Goal: Find specific page/section: Find specific page/section

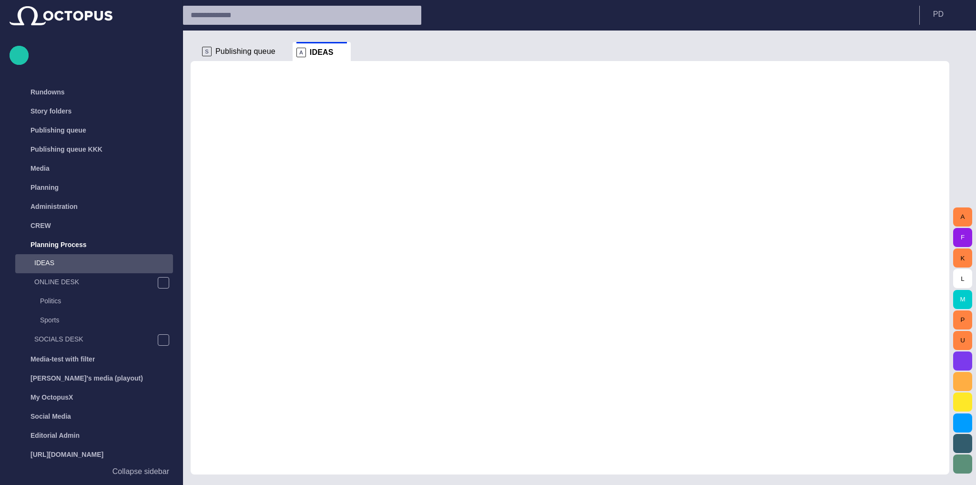
scroll to position [40, 0]
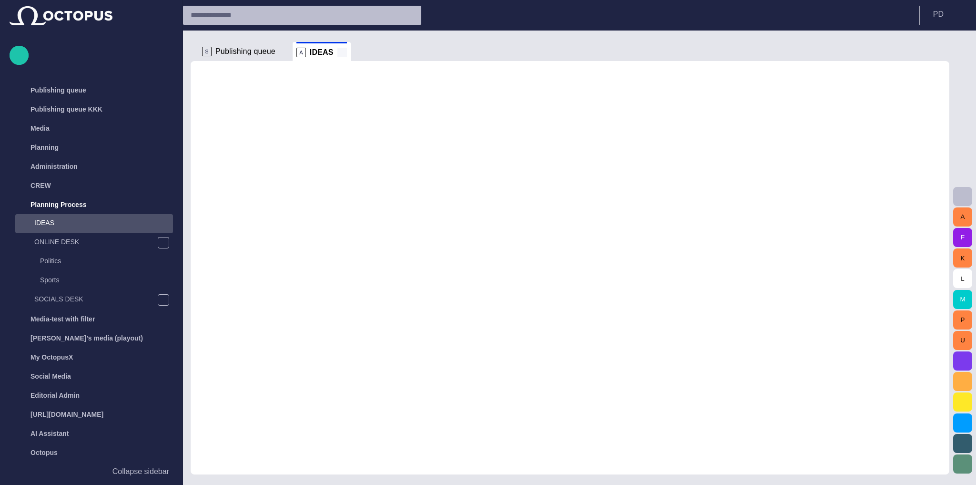
click at [339, 54] on span at bounding box center [343, 53] width 10 height 10
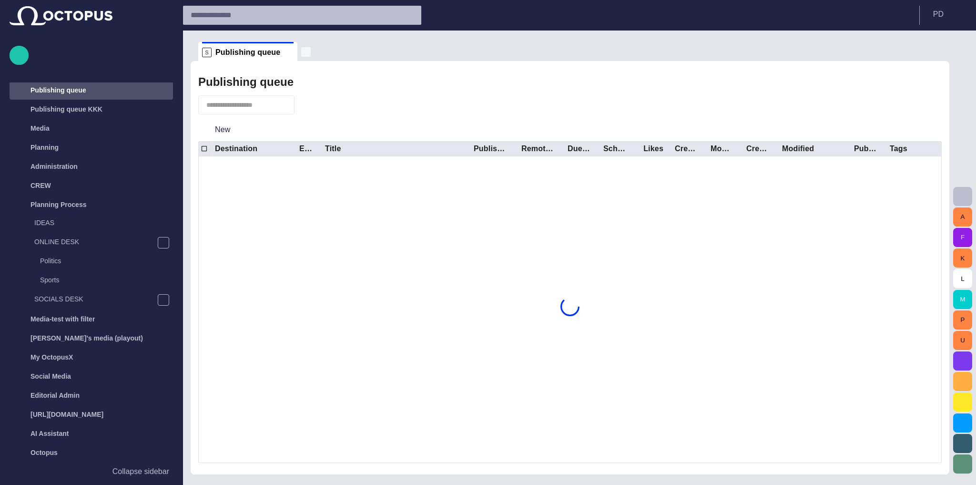
scroll to position [38, 0]
click at [301, 52] on span "button" at bounding box center [306, 52] width 10 height 10
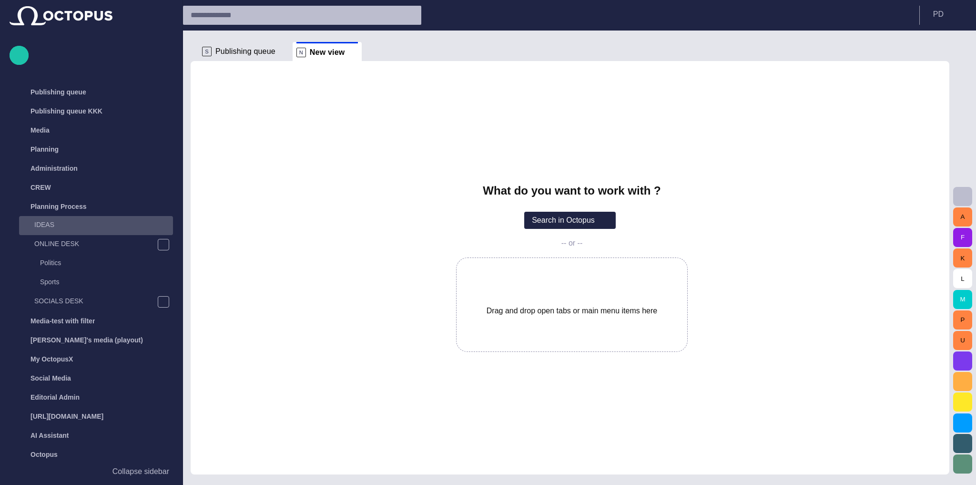
click at [62, 225] on p "IDEAS" at bounding box center [103, 225] width 139 height 10
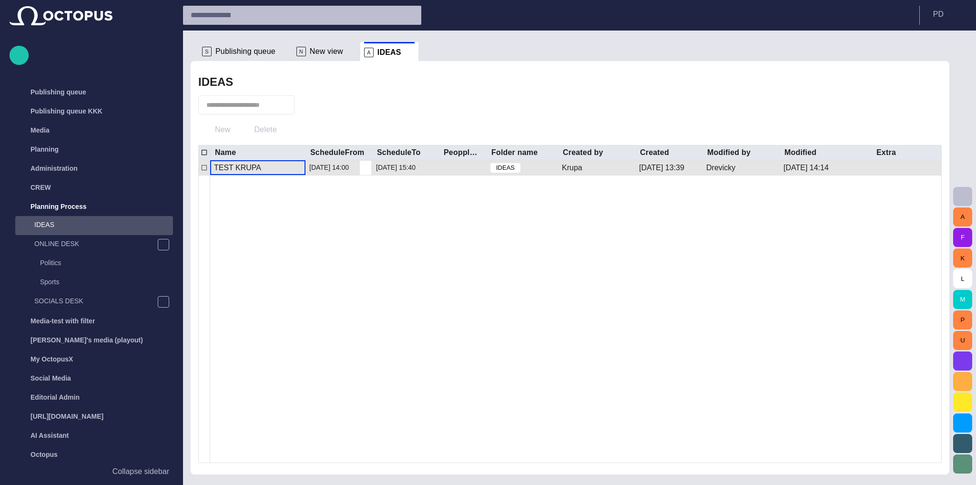
scroll to position [40, 0]
click at [262, 170] on div "TEST KRUPA" at bounding box center [257, 168] width 95 height 14
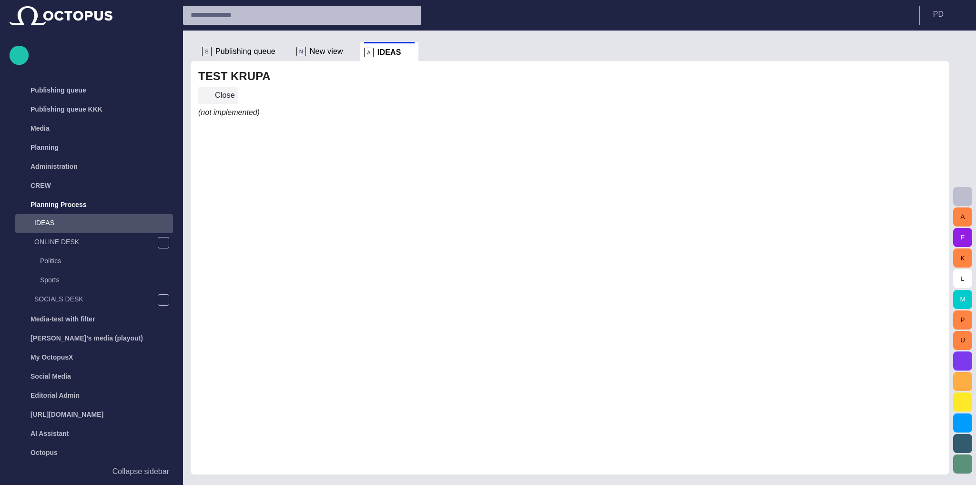
click at [229, 100] on button "Close" at bounding box center [218, 95] width 40 height 17
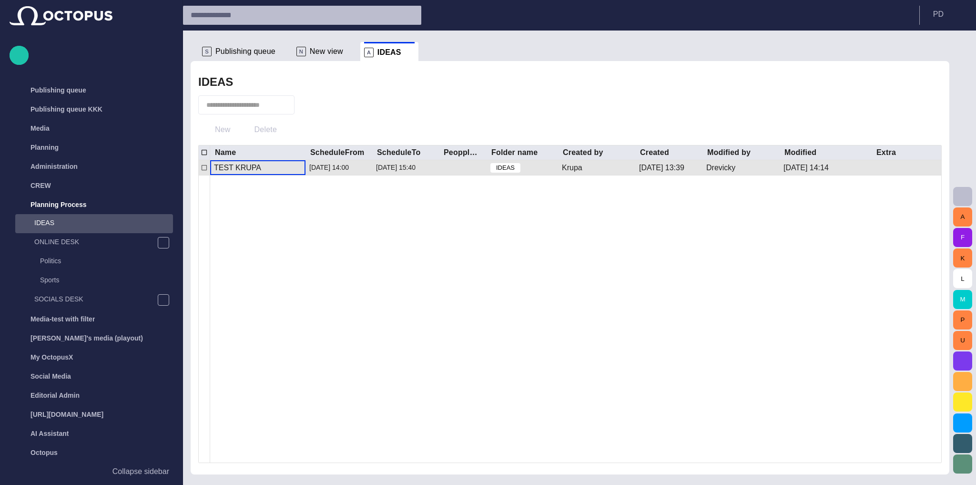
click at [231, 166] on div "TEST KRUPA" at bounding box center [237, 168] width 47 height 10
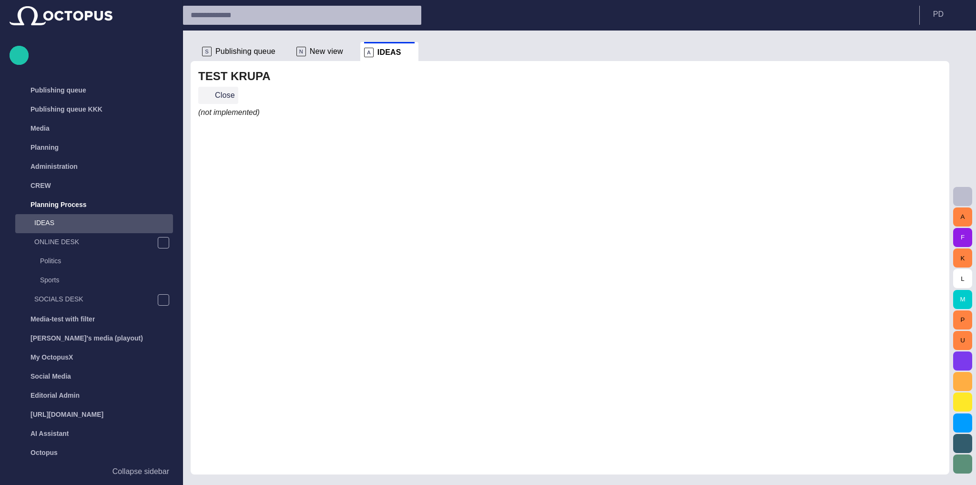
click at [228, 98] on button "Close" at bounding box center [218, 95] width 40 height 17
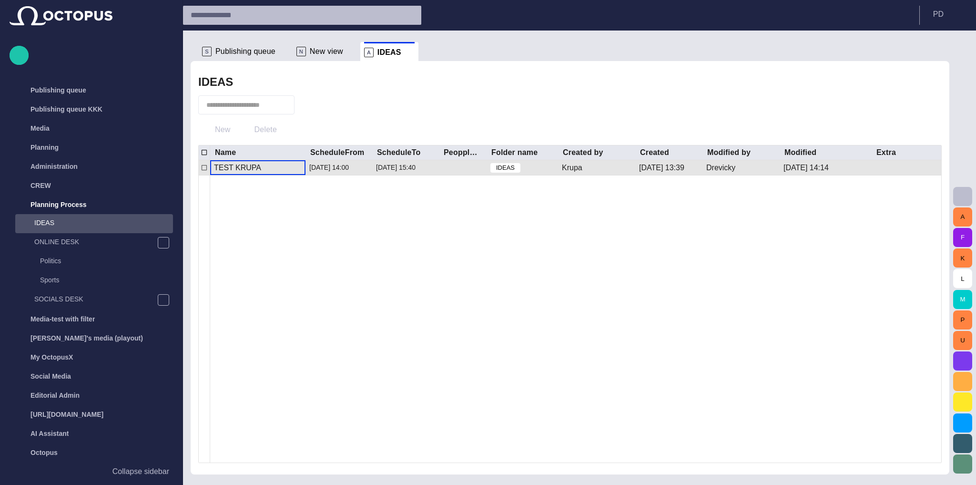
click at [248, 172] on div "TEST KRUPA" at bounding box center [237, 168] width 47 height 10
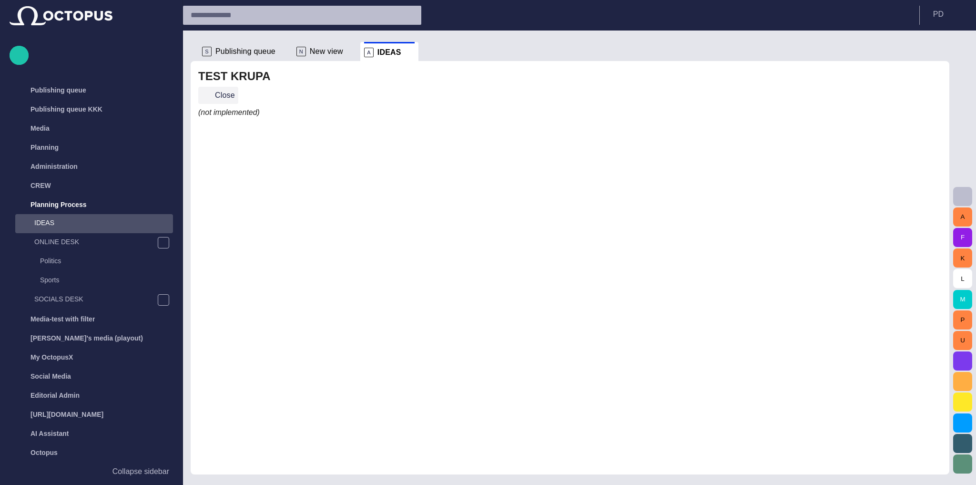
click at [221, 97] on button "Close" at bounding box center [218, 95] width 40 height 17
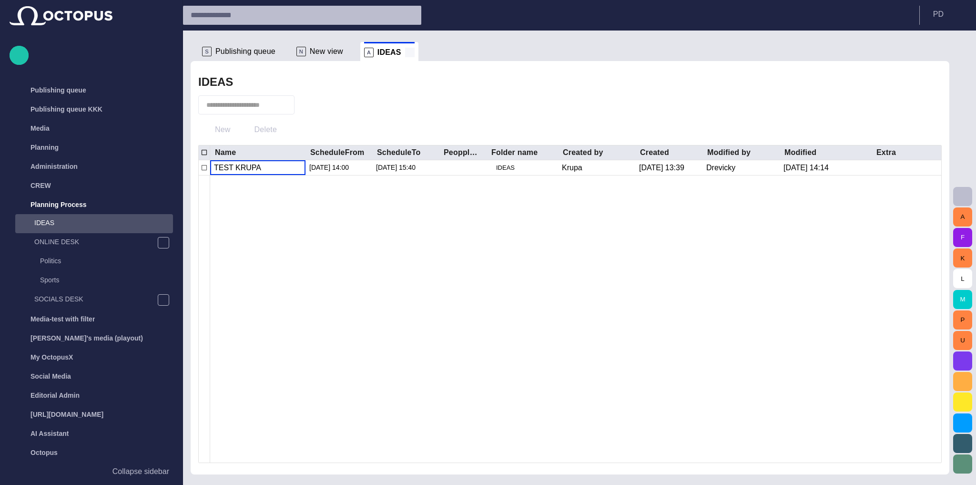
click at [405, 54] on span at bounding box center [410, 53] width 10 height 10
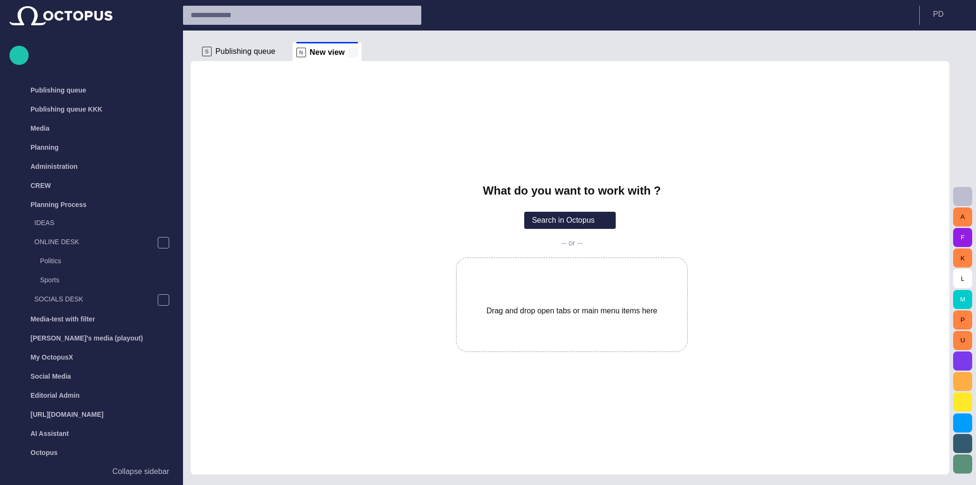
click at [350, 48] on div "N New view" at bounding box center [328, 51] width 62 height 19
click at [349, 51] on span at bounding box center [354, 53] width 10 height 10
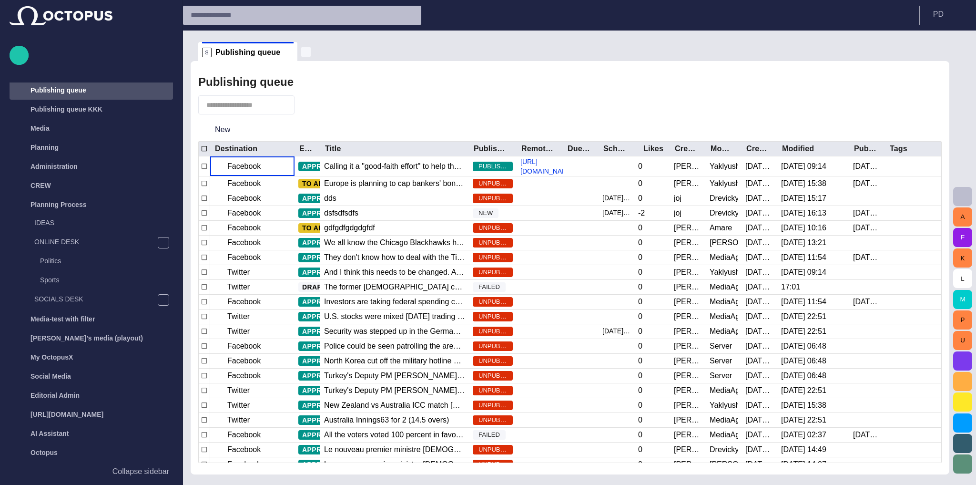
scroll to position [38, 0]
click at [301, 53] on span "button" at bounding box center [306, 52] width 10 height 10
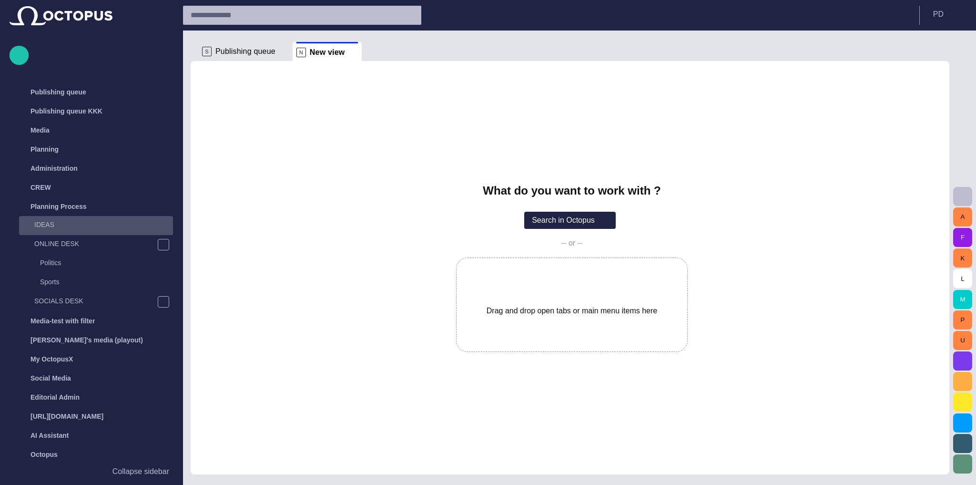
click at [79, 223] on p "IDEAS" at bounding box center [103, 225] width 139 height 10
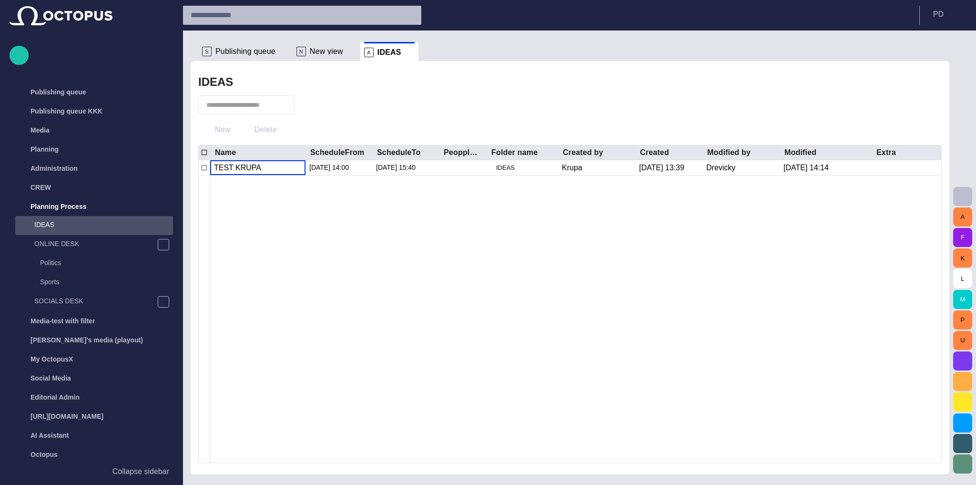
scroll to position [40, 0]
